Goal: Information Seeking & Learning: Learn about a topic

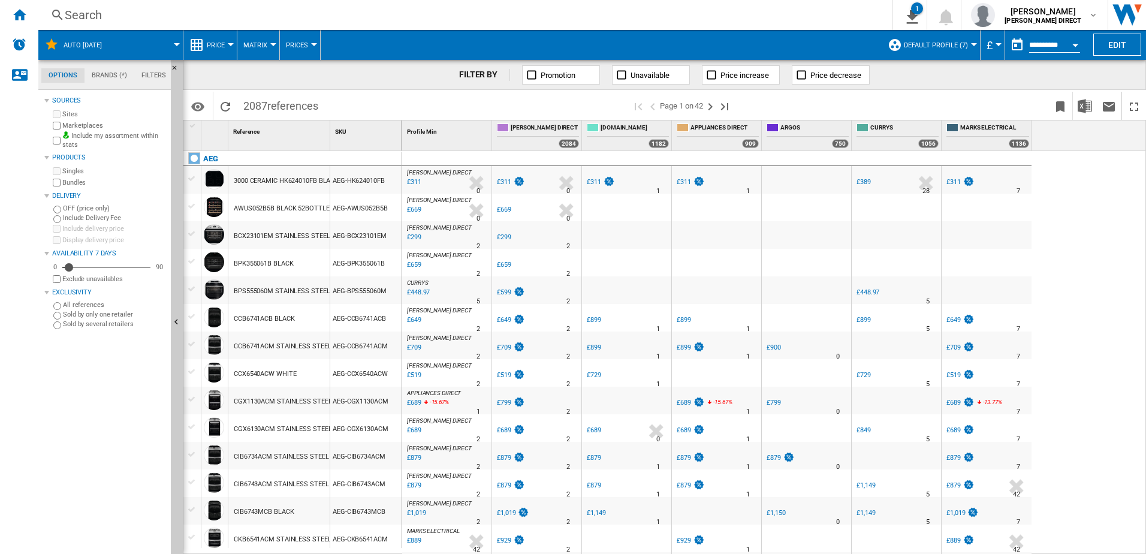
click at [20, 13] on ng-md-icon "Home" at bounding box center [19, 14] width 14 height 14
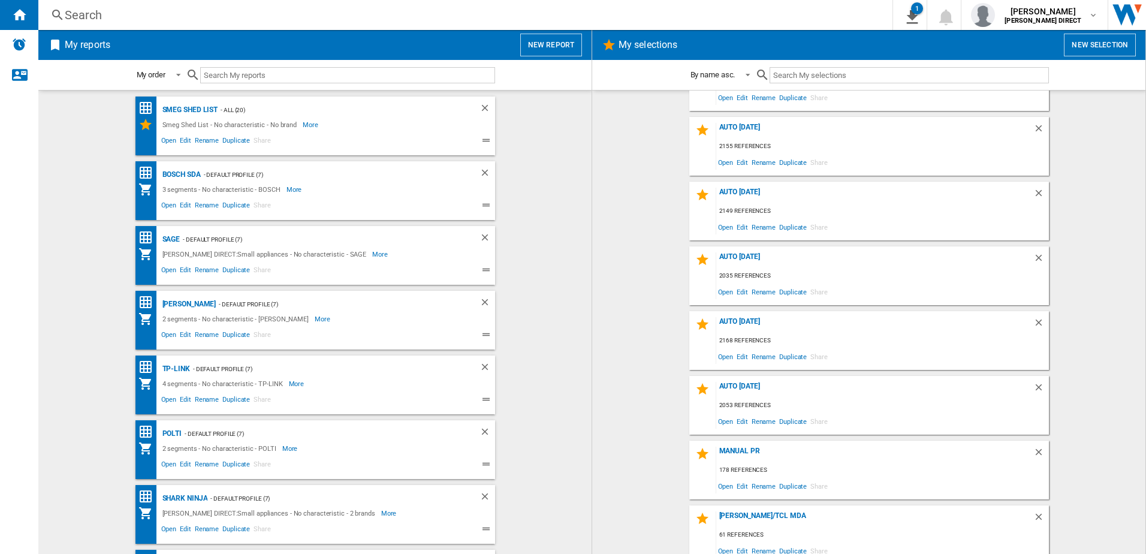
scroll to position [119, 0]
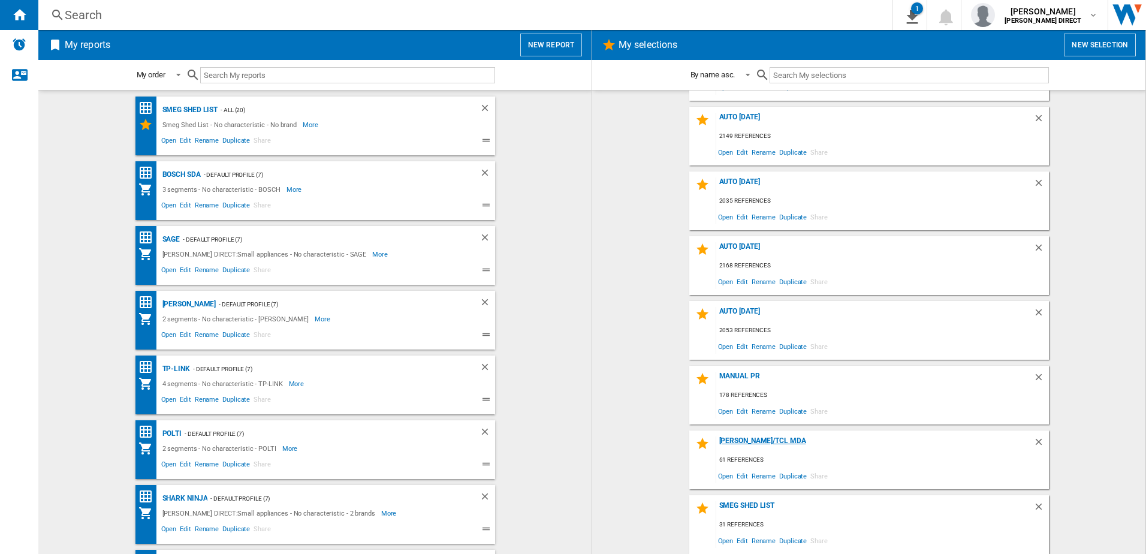
click at [740, 442] on div "[PERSON_NAME]/TCl MDA" at bounding box center [874, 444] width 317 height 16
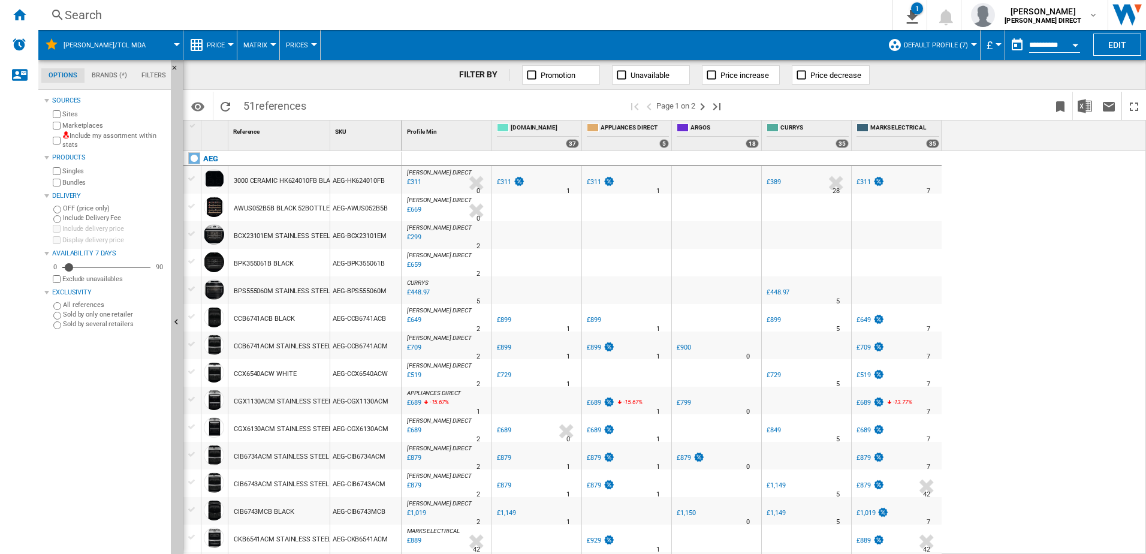
click at [82, 134] on label "Include my assortment within stats" at bounding box center [114, 140] width 104 height 19
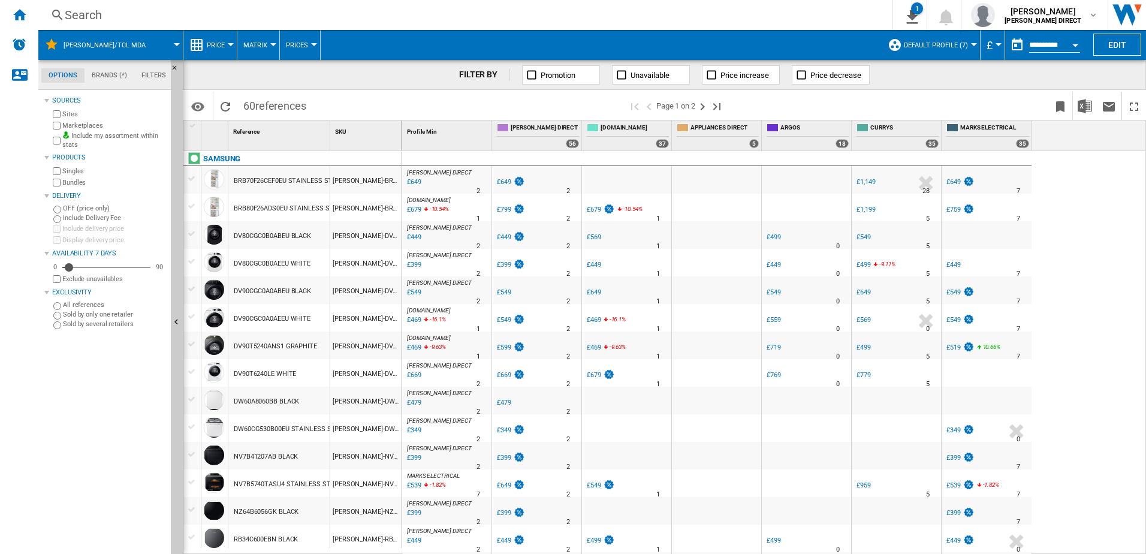
click at [249, 44] on span "Matrix" at bounding box center [255, 45] width 24 height 8
click at [282, 107] on button "Ranking" at bounding box center [266, 103] width 58 height 29
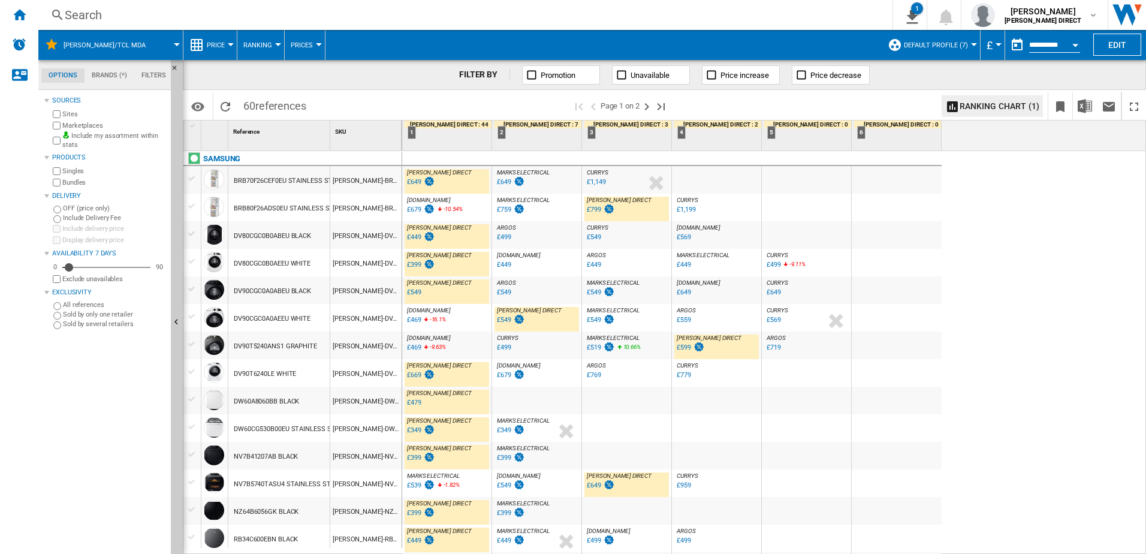
click at [595, 212] on div "£799" at bounding box center [594, 210] width 14 height 8
click at [499, 321] on div "£549" at bounding box center [504, 320] width 14 height 8
click at [692, 347] on div "£599" at bounding box center [690, 348] width 30 height 12
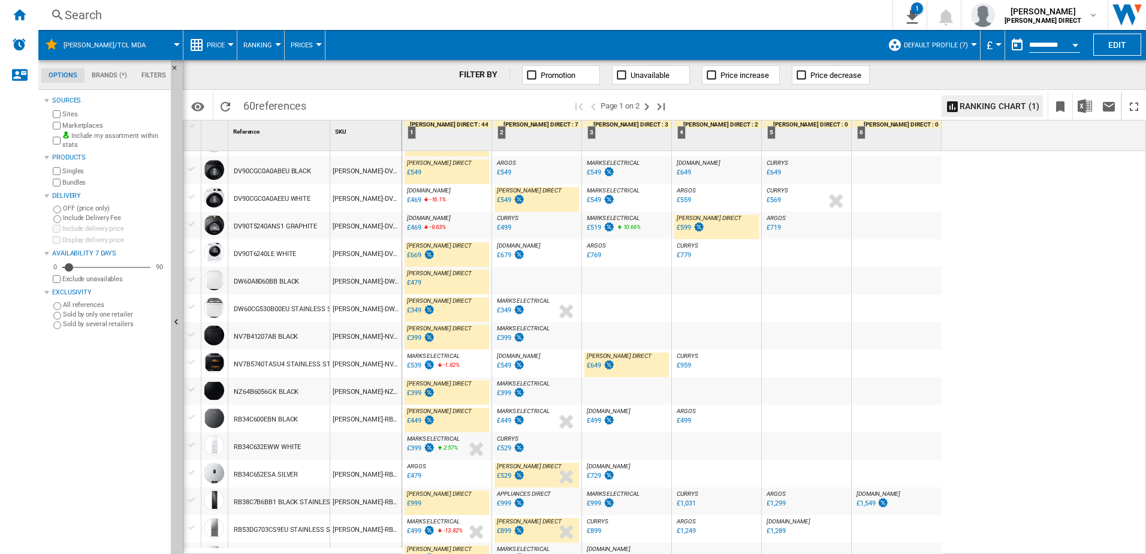
scroll to position [240, 0]
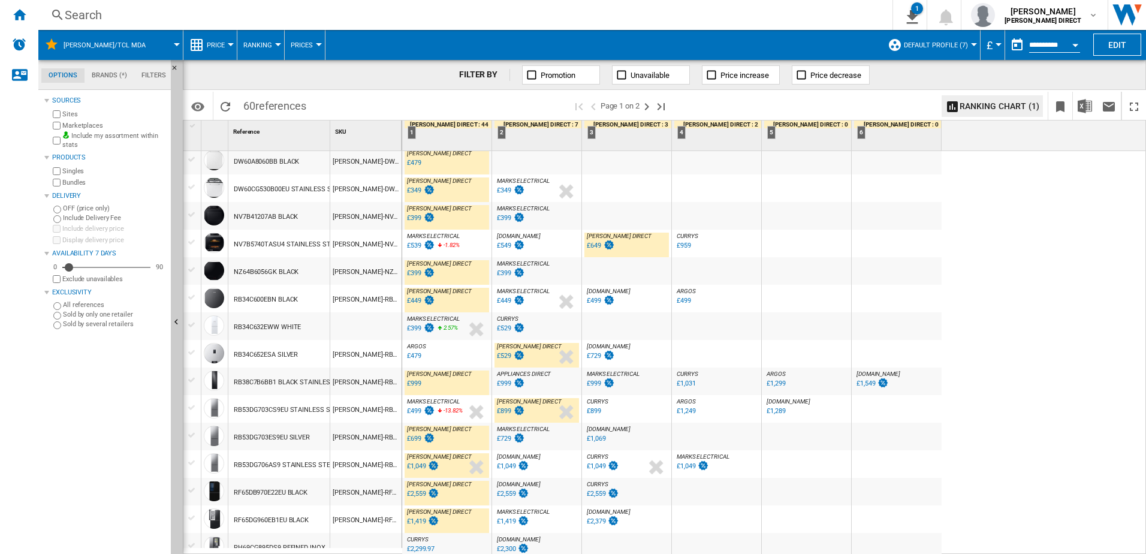
click at [927, 49] on span "Default profile (7)" at bounding box center [936, 45] width 64 height 8
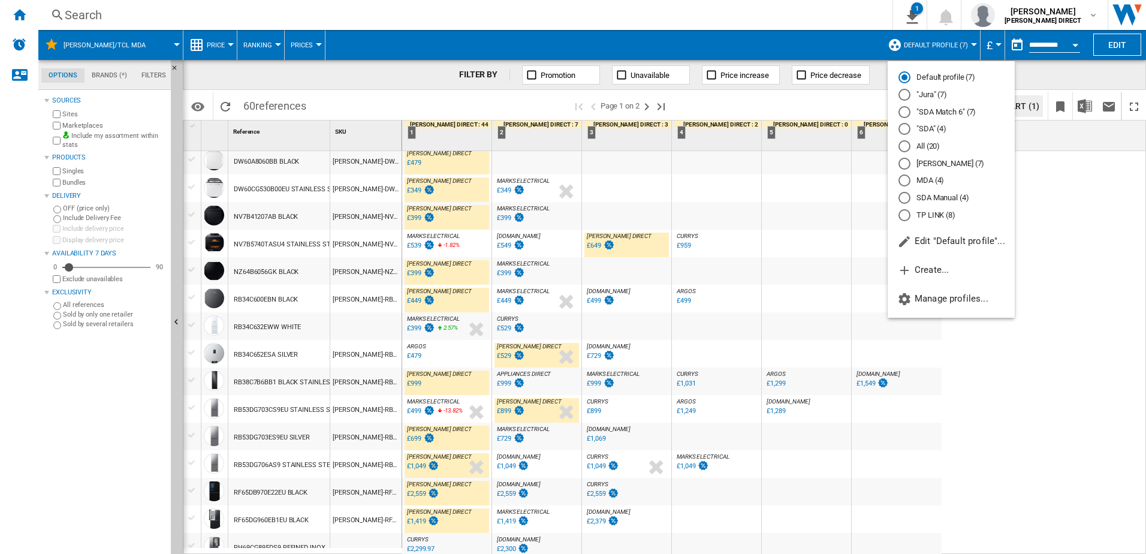
click at [933, 145] on md-radio-button "All (20)" at bounding box center [951, 146] width 105 height 11
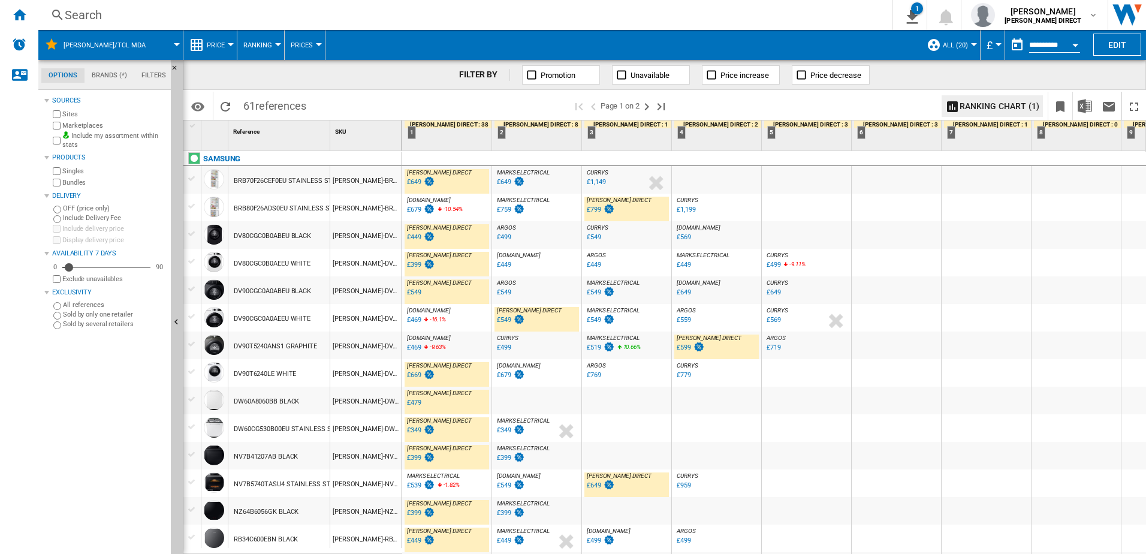
drag, startPoint x: 77, startPoint y: 128, endPoint x: 86, endPoint y: 132, distance: 9.1
click at [78, 128] on label "Marketplaces" at bounding box center [114, 125] width 104 height 9
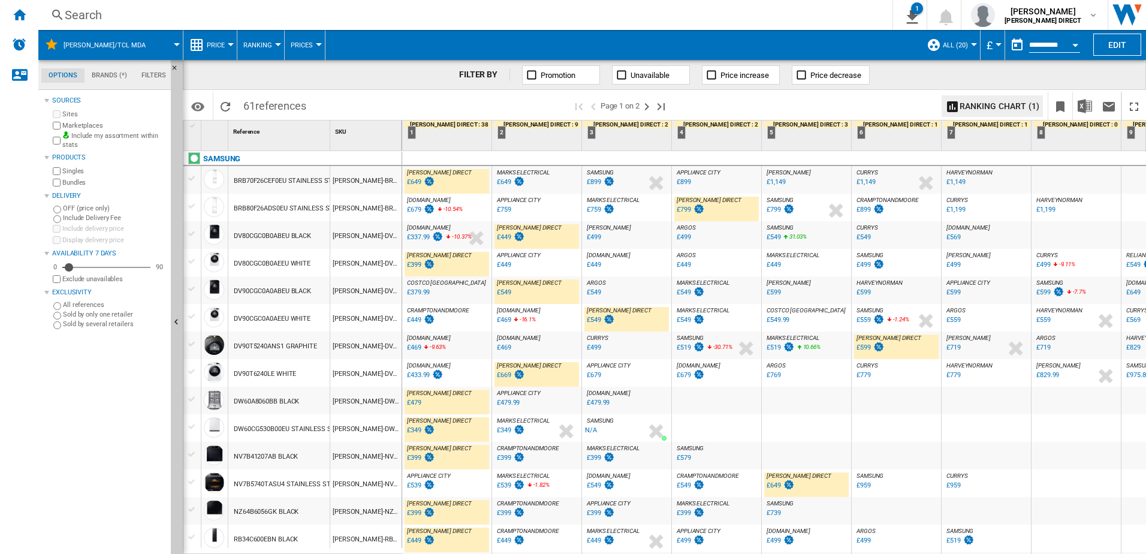
scroll to position [120, 0]
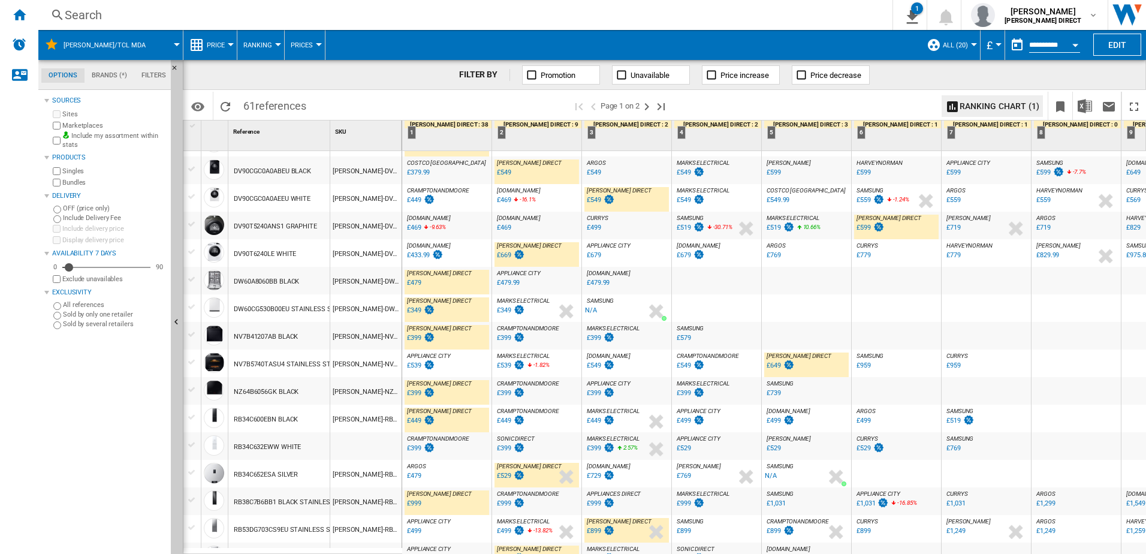
click at [772, 369] on div "£649" at bounding box center [780, 366] width 30 height 12
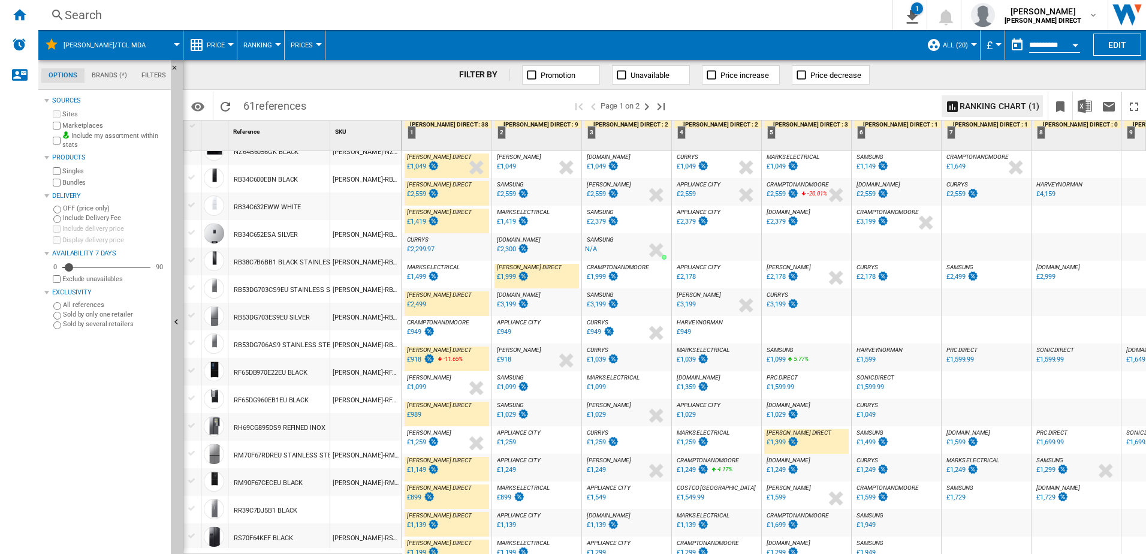
scroll to position [539, 0]
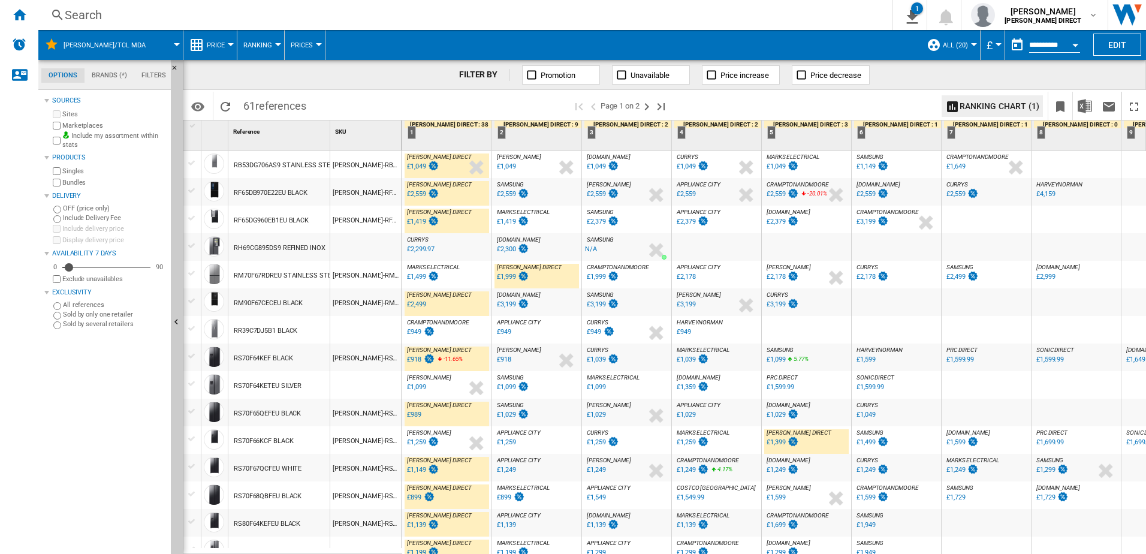
click at [415, 305] on div "£2,499" at bounding box center [416, 304] width 19 height 8
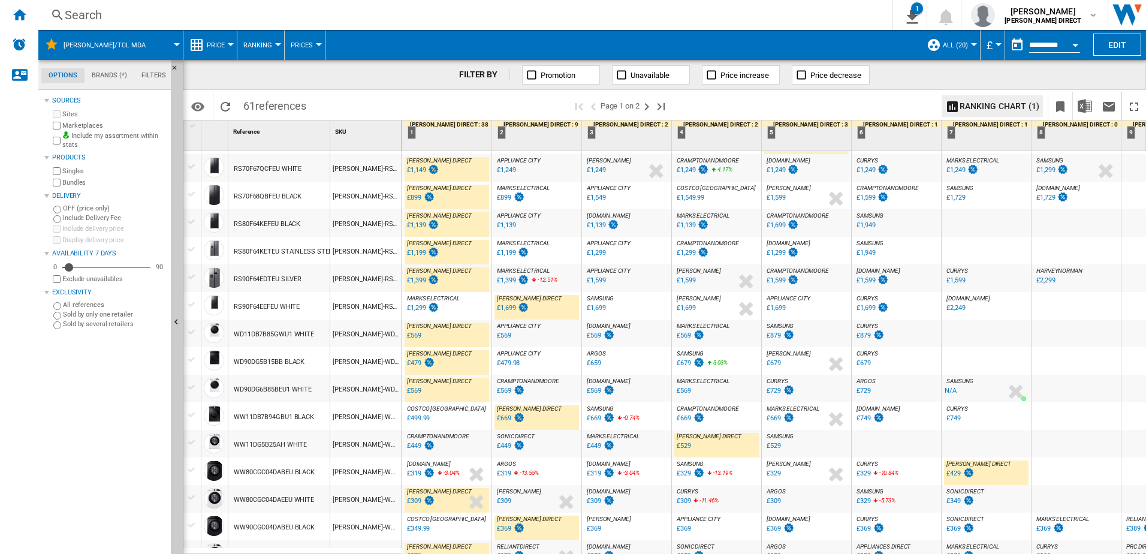
scroll to position [1011, 0]
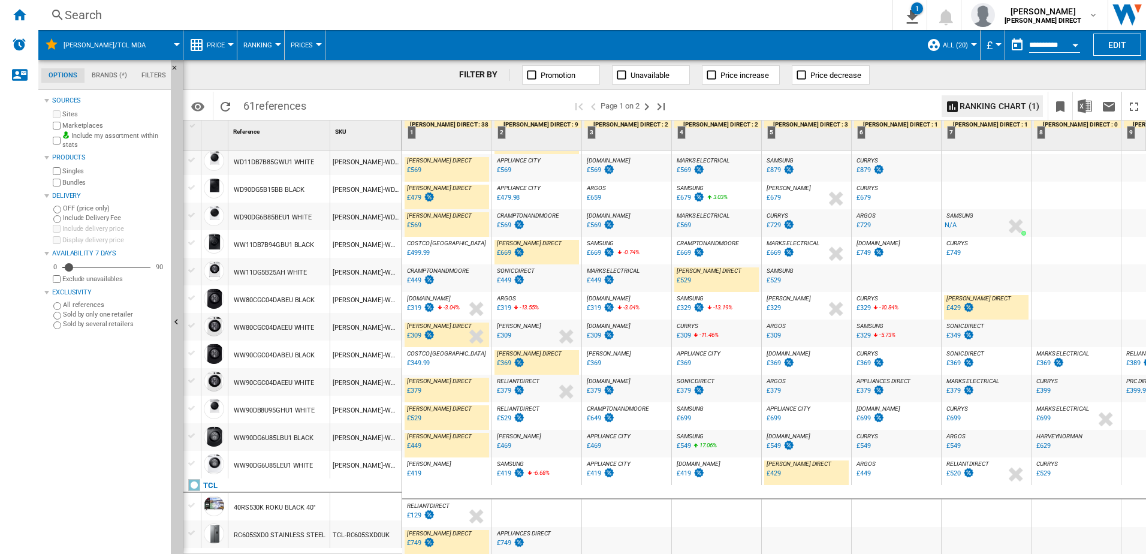
click at [957, 304] on div "£429" at bounding box center [953, 308] width 14 height 8
click at [505, 359] on div "£369" at bounding box center [504, 363] width 14 height 8
